Goal: Transaction & Acquisition: Obtain resource

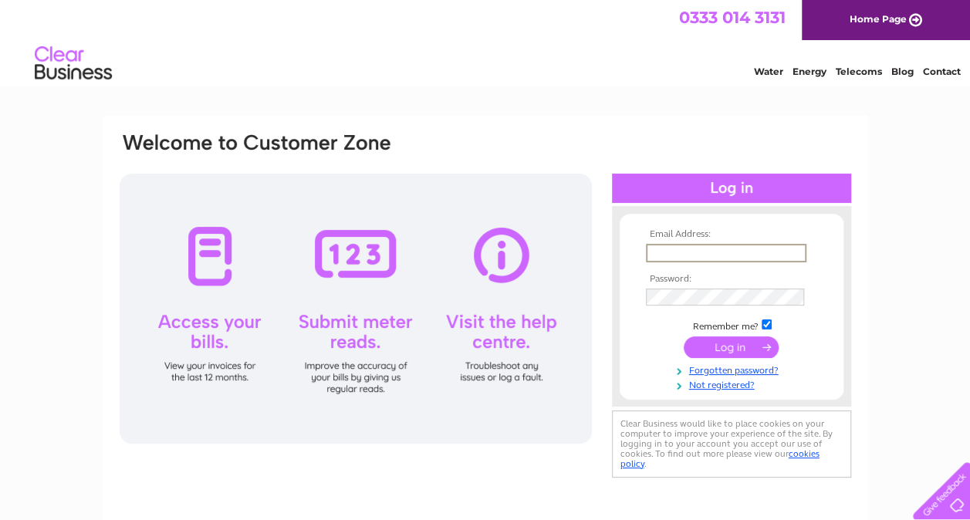
click at [688, 248] on input "text" at bounding box center [726, 253] width 161 height 19
type input "theiclinic@btinternet.com"
click at [684, 337] on input "submit" at bounding box center [731, 348] width 95 height 22
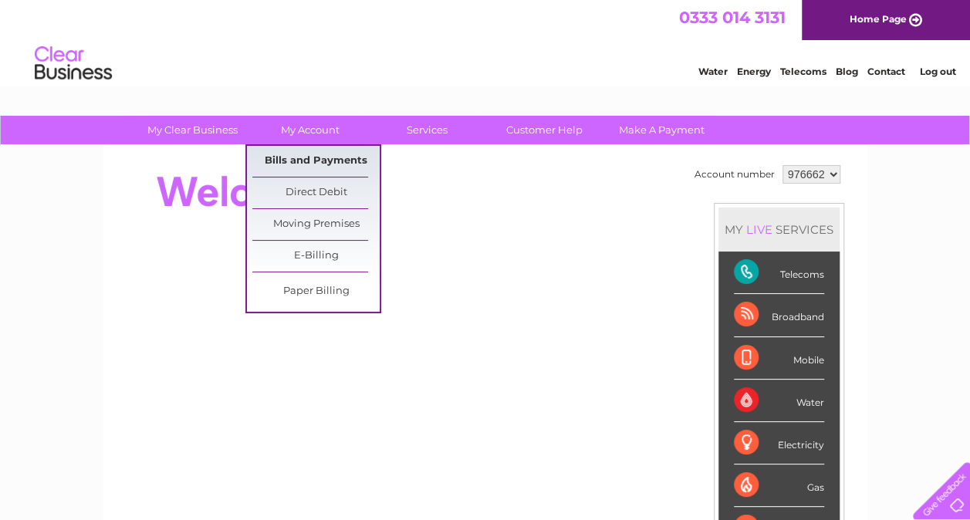
click at [340, 175] on link "Bills and Payments" at bounding box center [315, 161] width 127 height 31
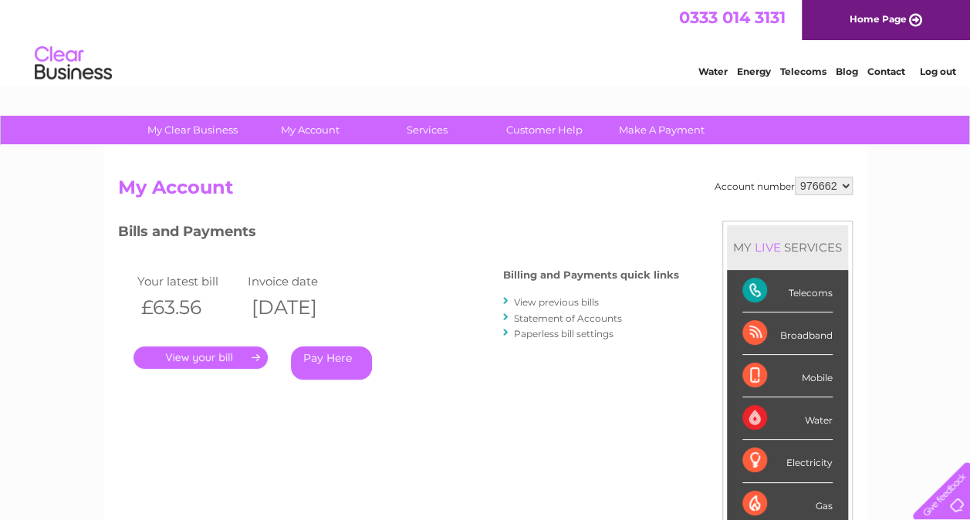
click at [540, 301] on link "View previous bills" at bounding box center [556, 302] width 85 height 12
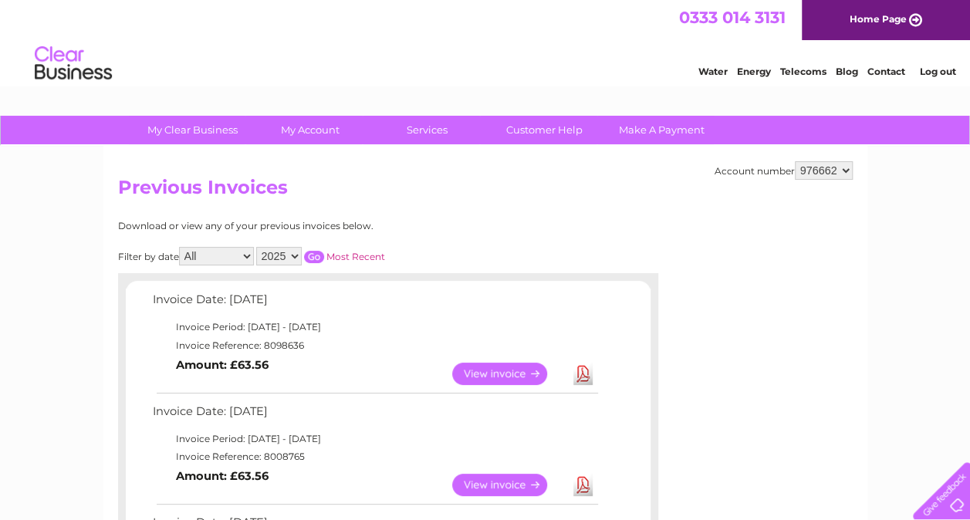
click at [476, 371] on link "View" at bounding box center [508, 374] width 113 height 22
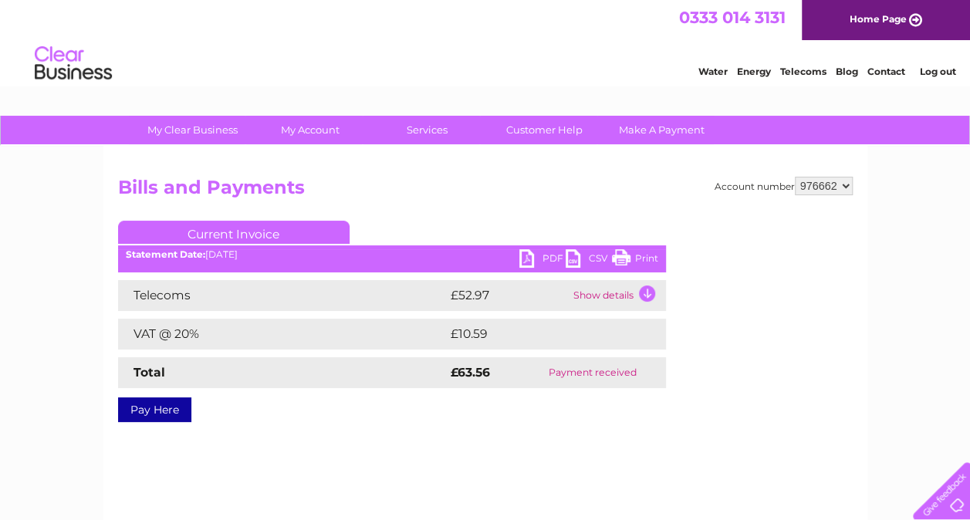
click at [538, 255] on link "PDF" at bounding box center [542, 260] width 46 height 22
click at [945, 71] on link "Log out" at bounding box center [937, 72] width 36 height 12
